Goal: Information Seeking & Learning: Learn about a topic

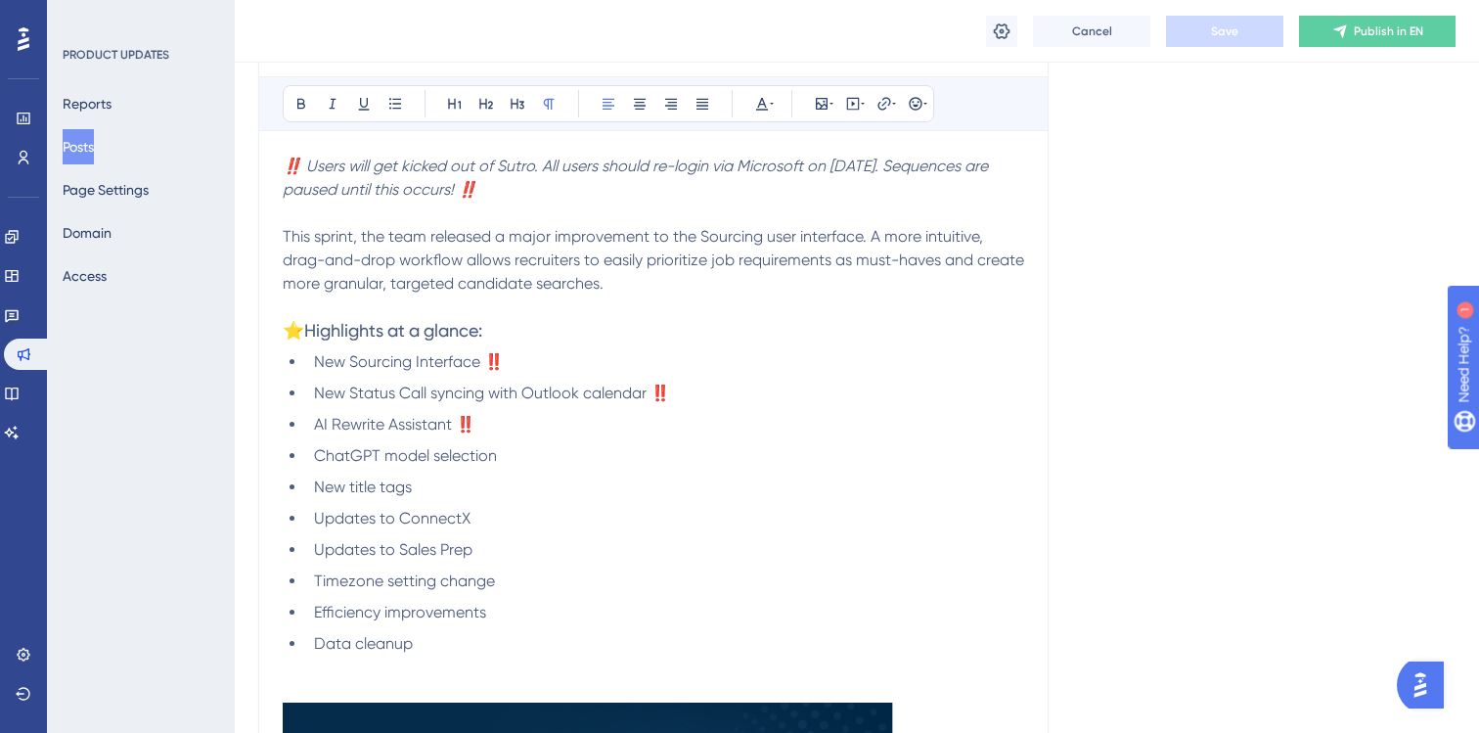
scroll to position [571, 0]
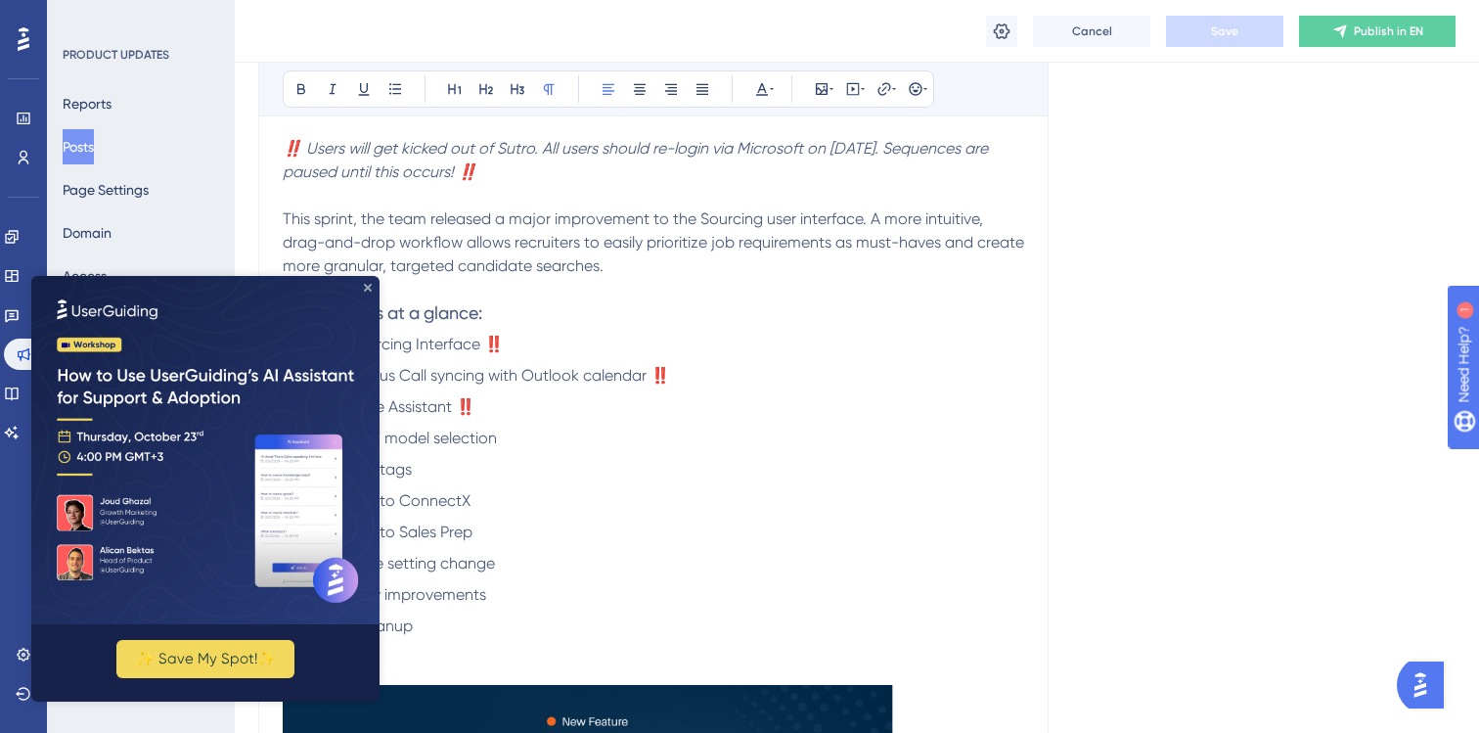
click at [367, 286] on icon "Close Preview" at bounding box center [368, 288] width 8 height 8
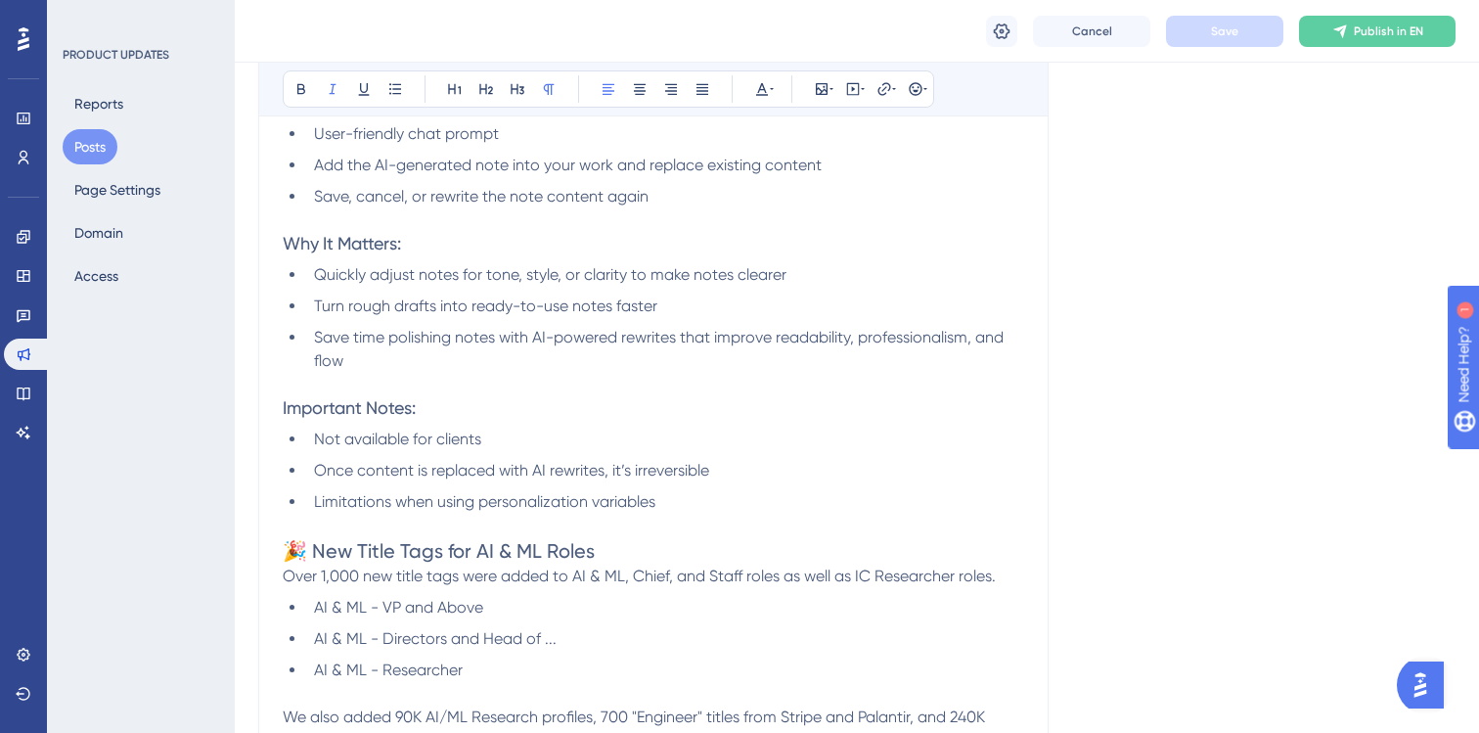
scroll to position [3406, 0]
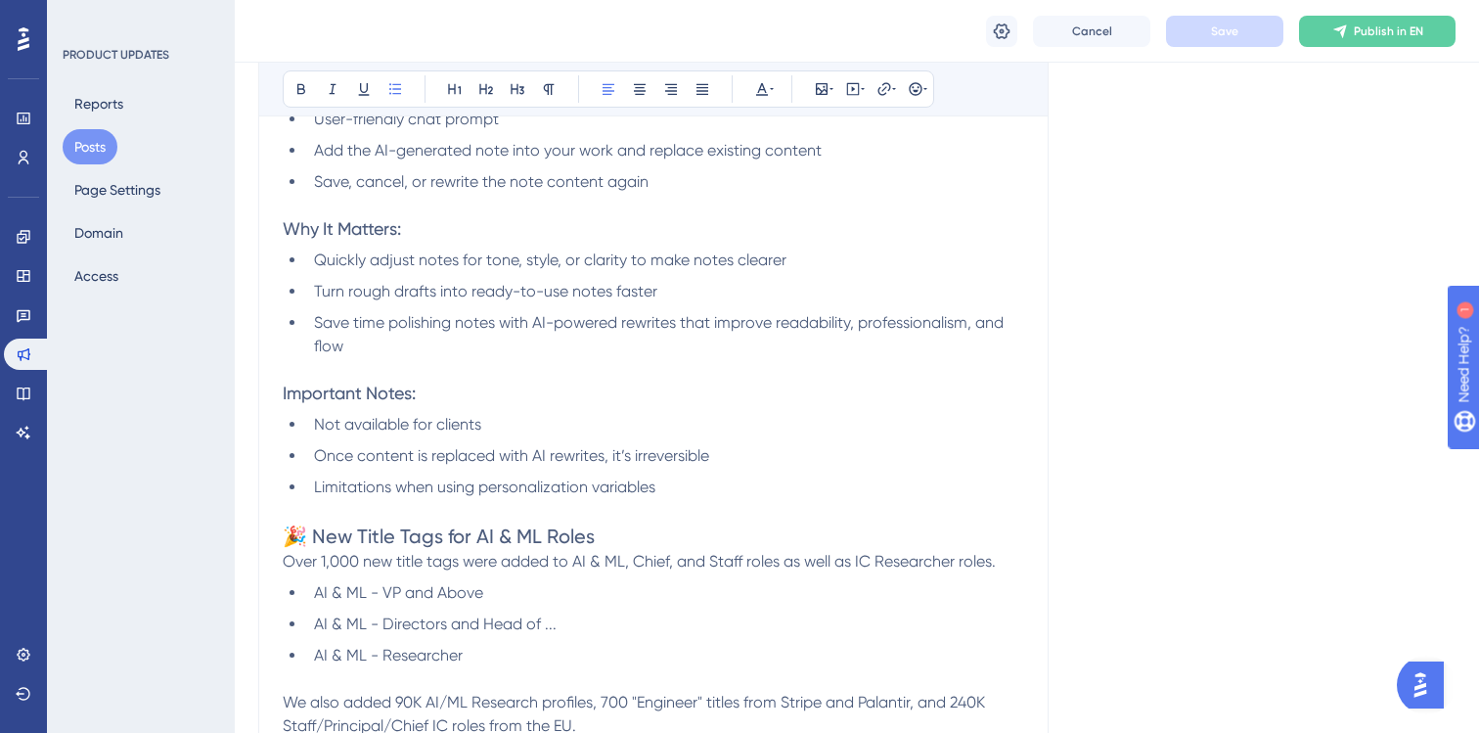
drag, startPoint x: 723, startPoint y: 453, endPoint x: 314, endPoint y: 444, distance: 409.0
click at [313, 444] on li "Once content is replaced with AI rewrites, it’s irreversible" at bounding box center [665, 455] width 718 height 23
copy span "Once content is replaced with AI rewrites, it’s irreversible"
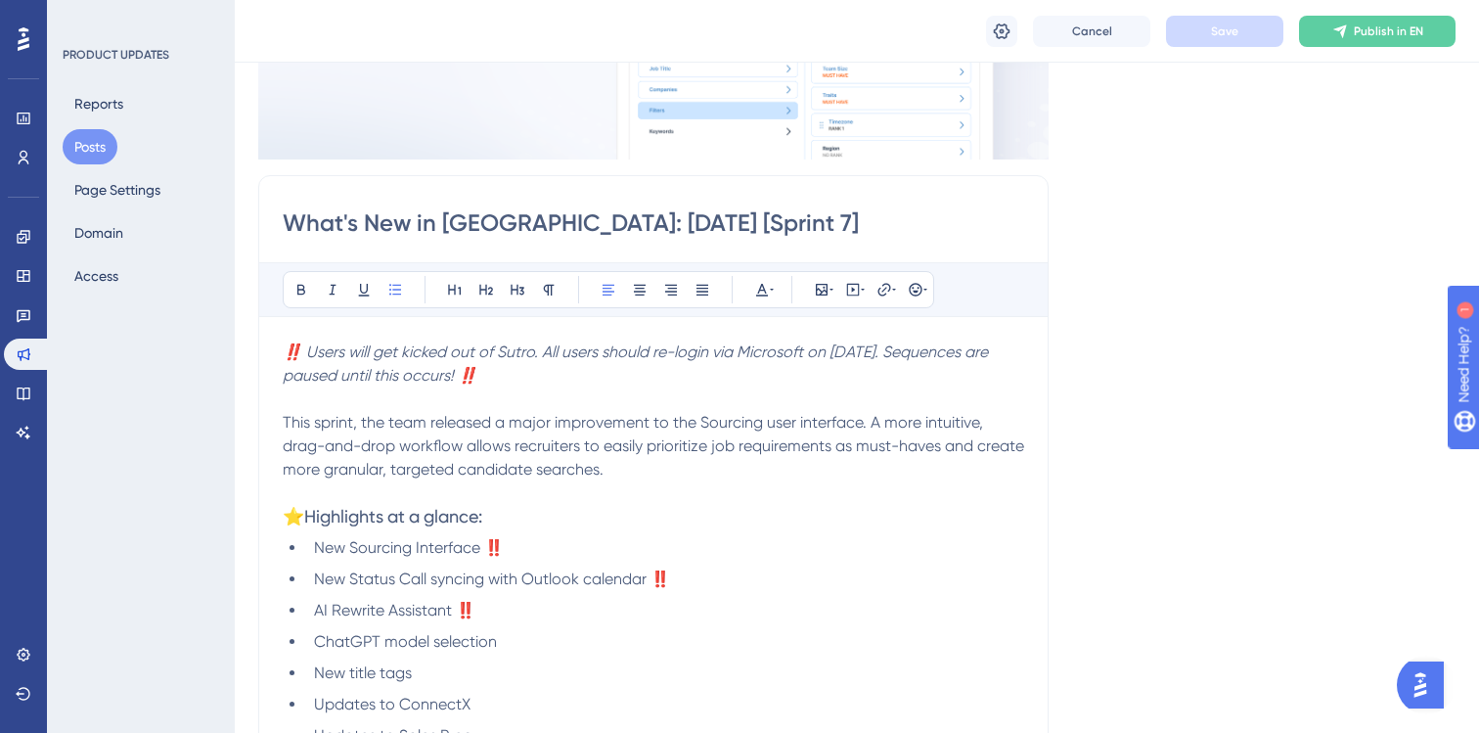
scroll to position [170, 0]
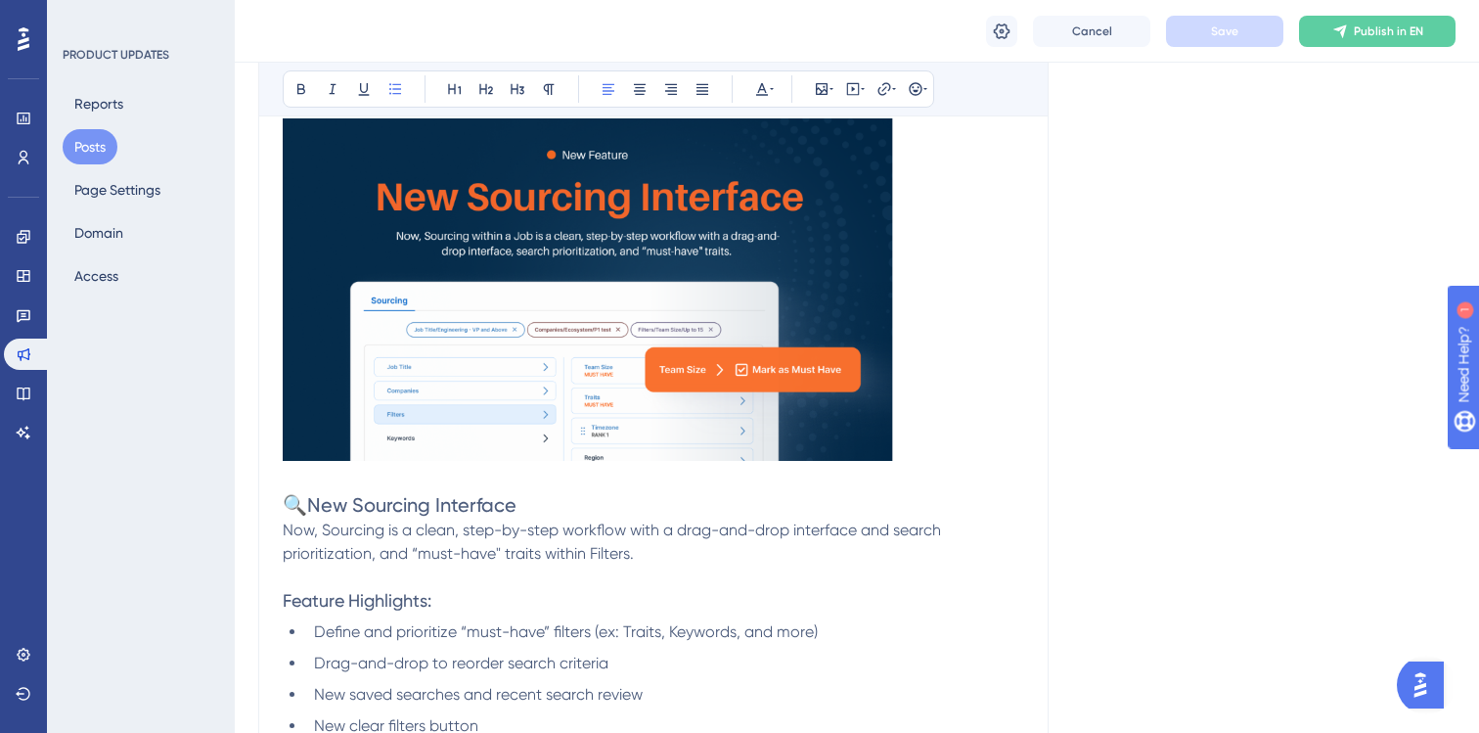
scroll to position [0, 0]
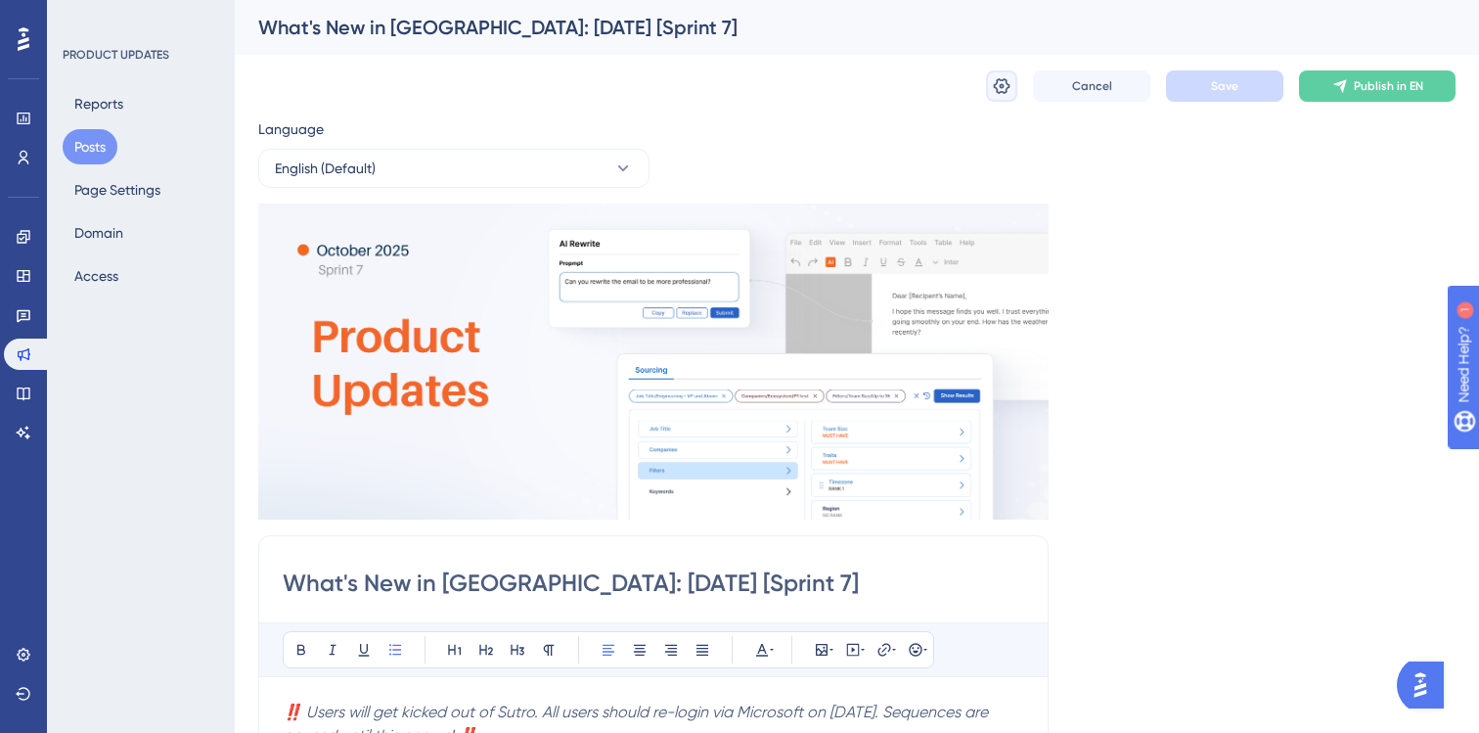
click at [1003, 79] on icon at bounding box center [1002, 86] width 17 height 16
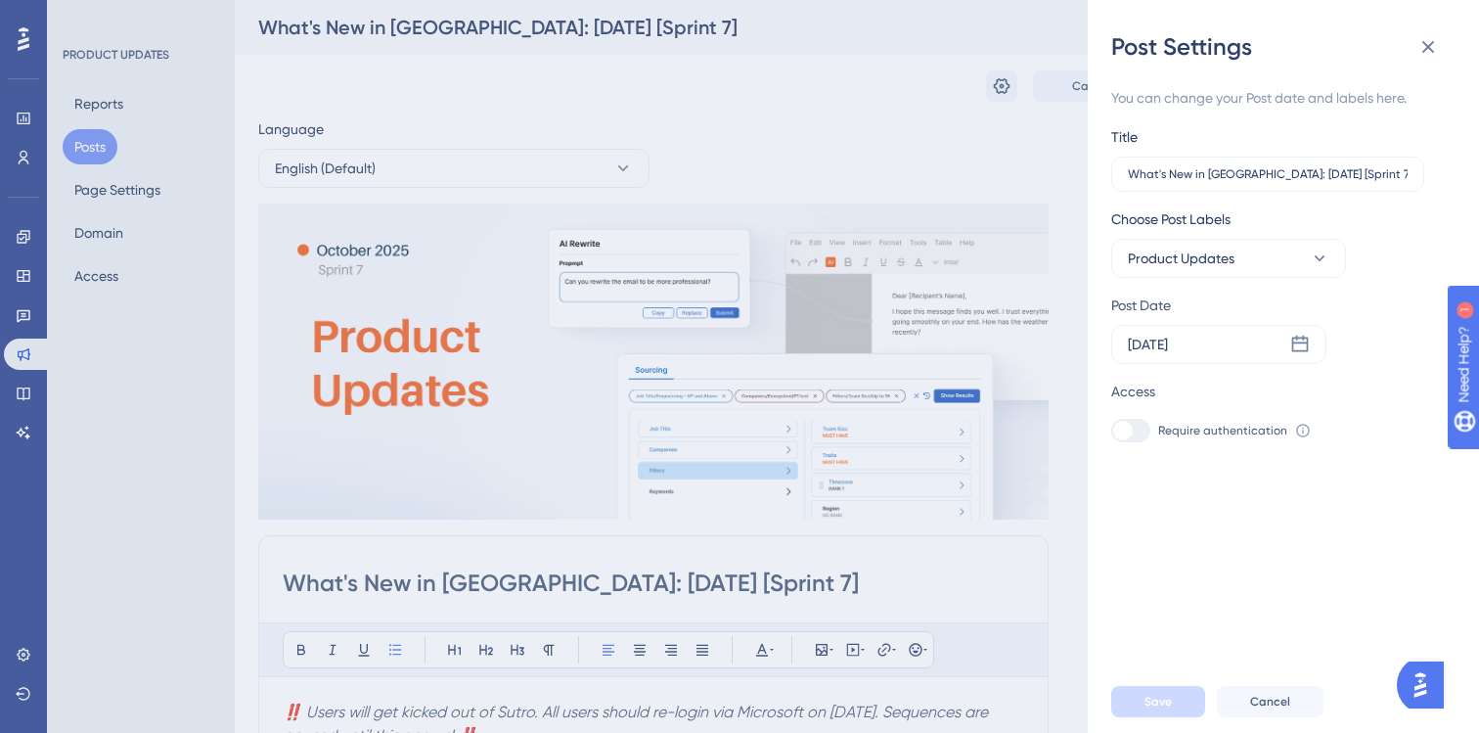
click at [989, 151] on div "Post Settings You can change your Post date and labels here. Title What's New i…" at bounding box center [739, 366] width 1479 height 733
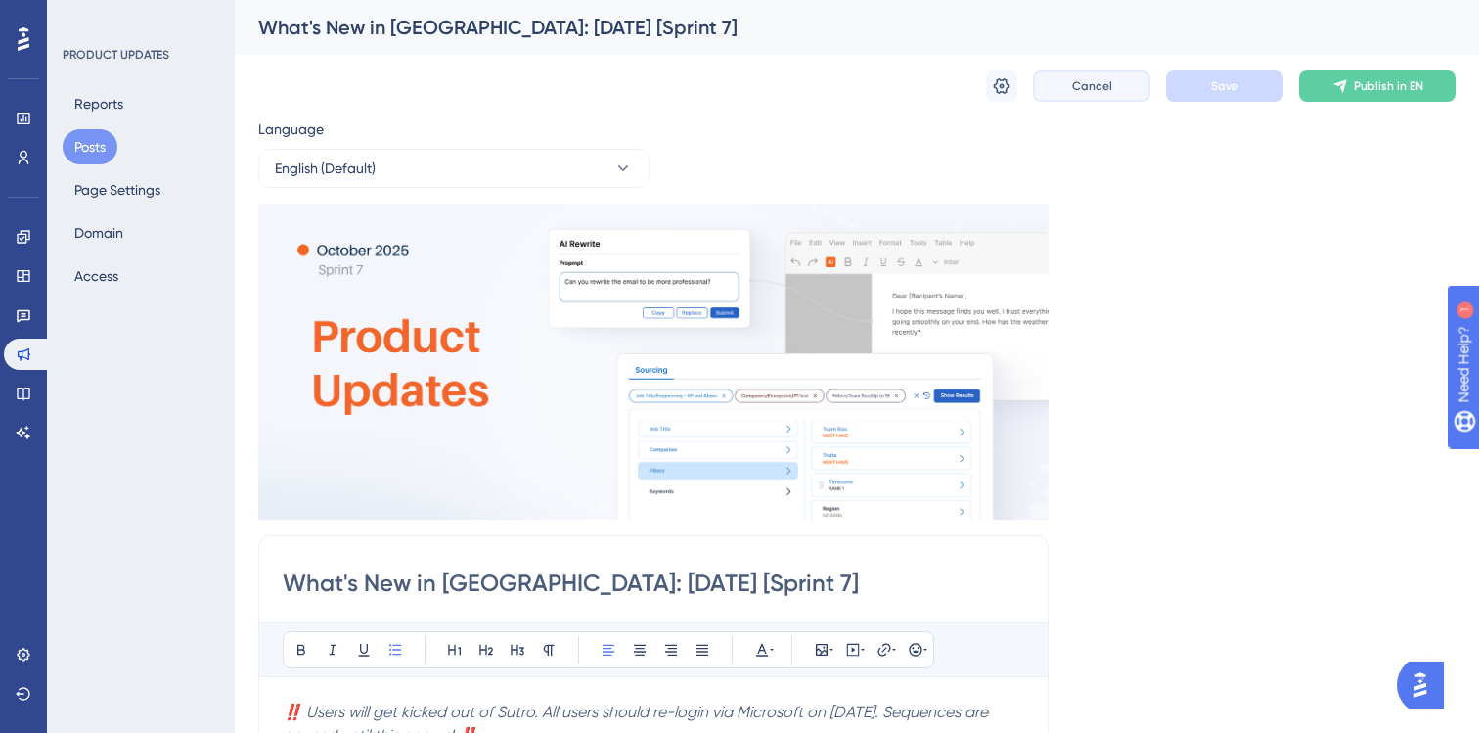
click at [1098, 75] on button "Cancel" at bounding box center [1091, 85] width 117 height 31
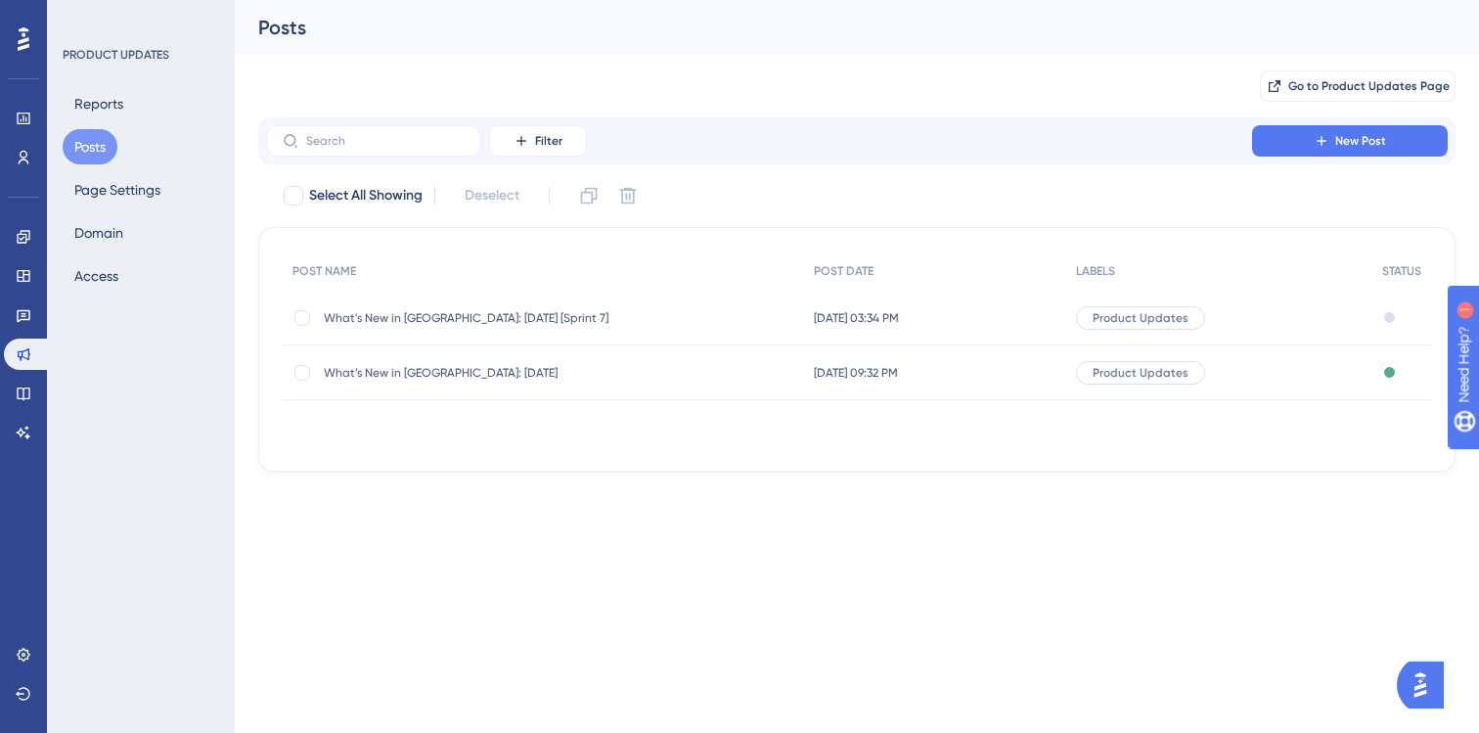
click at [466, 321] on span "What's New in [GEOGRAPHIC_DATA]: [DATE] [Sprint 7]" at bounding box center [480, 318] width 313 height 16
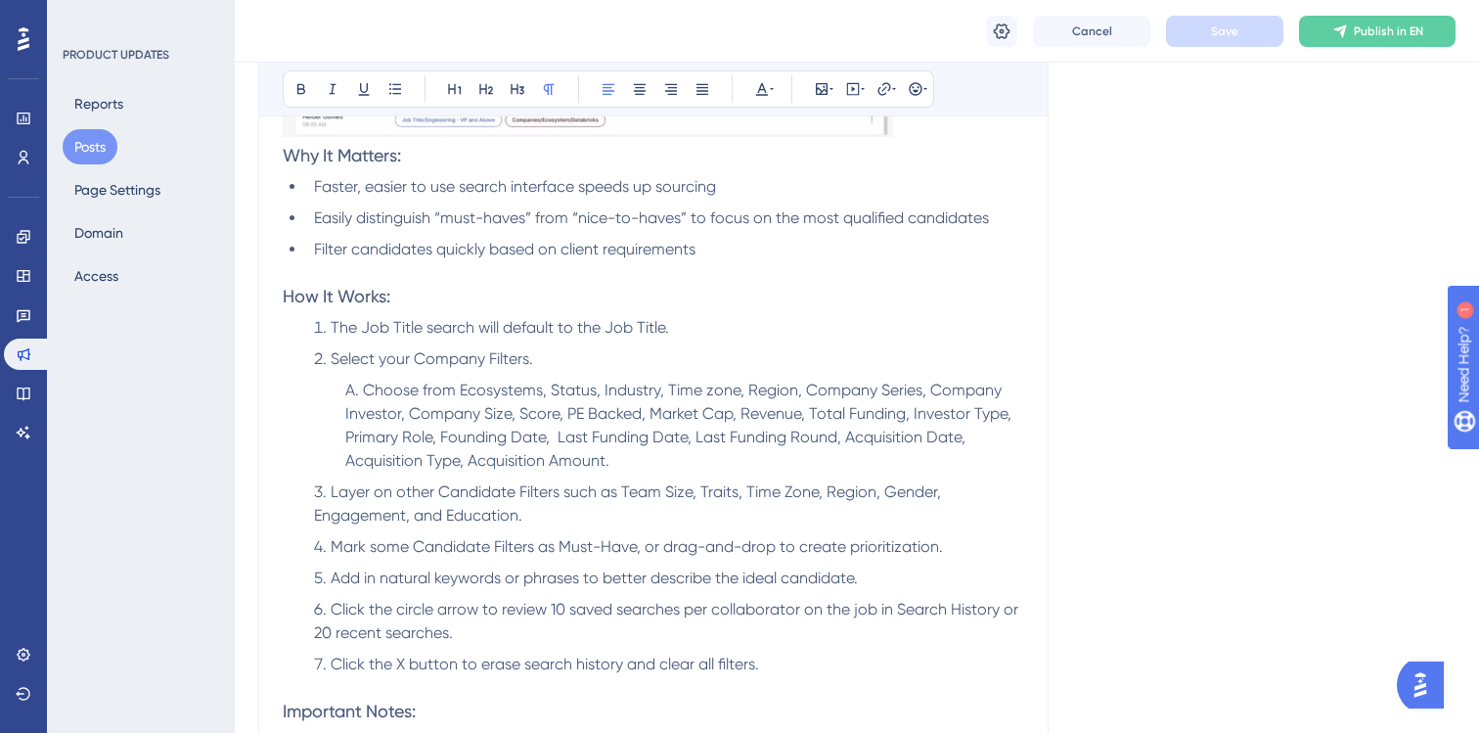
scroll to position [2150, 0]
